Goal: Communication & Community: Share content

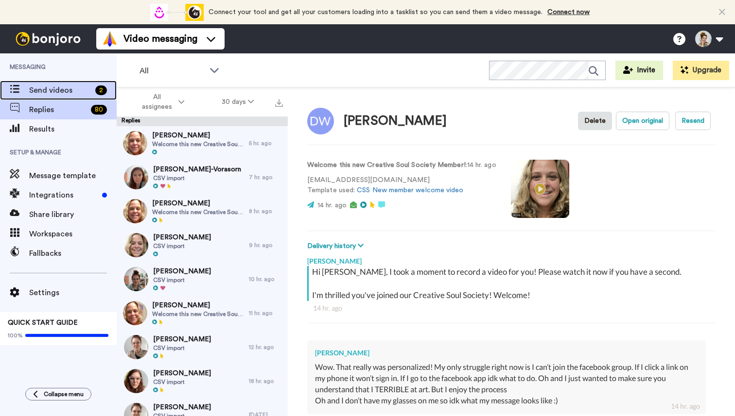
click at [54, 93] on span "Send videos" at bounding box center [60, 91] width 62 height 12
